Goal: Task Accomplishment & Management: Manage account settings

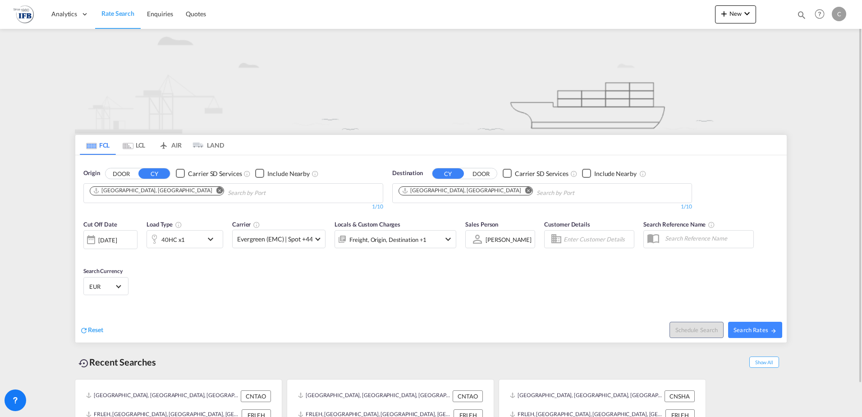
drag, startPoint x: 771, startPoint y: 54, endPoint x: 791, endPoint y: 56, distance: 19.9
click at [771, 54] on img at bounding box center [431, 81] width 713 height 105
click at [835, 74] on md-content "Analytics Reports Rate Search Enquiries Quotes New Quote Bookings Quotes Enquir…" at bounding box center [431, 208] width 862 height 417
click at [838, 14] on div "C" at bounding box center [839, 14] width 14 height 14
click at [821, 71] on button "Logout" at bounding box center [829, 69] width 59 height 18
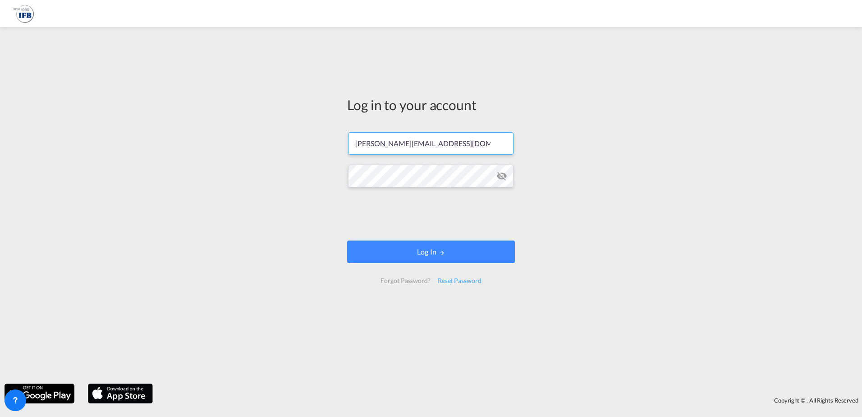
click at [466, 142] on input "[PERSON_NAME][EMAIL_ADDRESS][DOMAIN_NAME]" at bounding box center [431, 143] width 166 height 23
drag, startPoint x: 471, startPoint y: 143, endPoint x: 329, endPoint y: 143, distance: 142.1
click at [329, 143] on div "Log in to your account [PERSON_NAME][EMAIL_ADDRESS][DOMAIN_NAME] Log In Forgot …" at bounding box center [431, 205] width 862 height 347
click at [502, 176] on md-icon "icon-eye-off" at bounding box center [502, 175] width 11 height 11
click at [299, 177] on div "Log in to your account [PERSON_NAME][EMAIL_ADDRESS][DOMAIN_NAME] Log In Forgot …" at bounding box center [431, 205] width 862 height 347
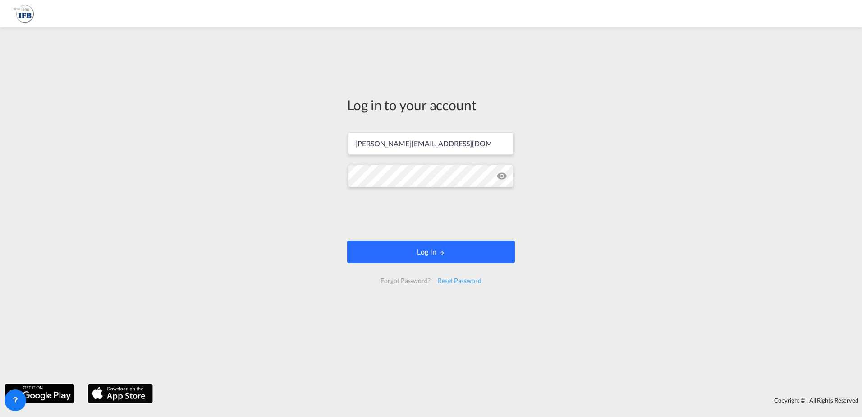
click at [416, 253] on button "Log In" at bounding box center [431, 251] width 168 height 23
